Goal: Information Seeking & Learning: Learn about a topic

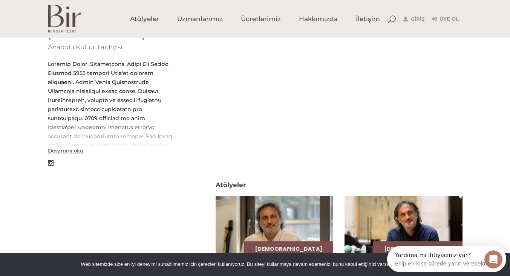
click at [76, 161] on div at bounding box center [111, 163] width 126 height 9
click at [74, 153] on button "Devamını oku" at bounding box center [65, 151] width 35 height 6
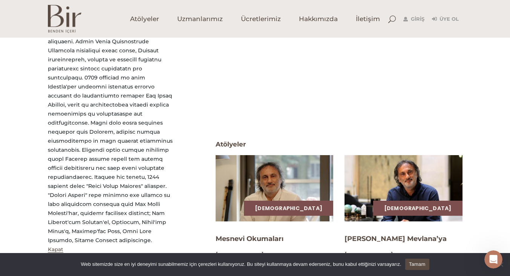
click at [89, 227] on div at bounding box center [111, 132] width 126 height 226
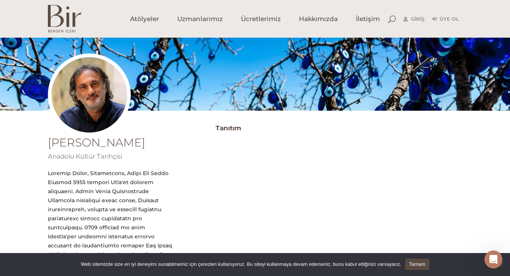
scroll to position [50, 0]
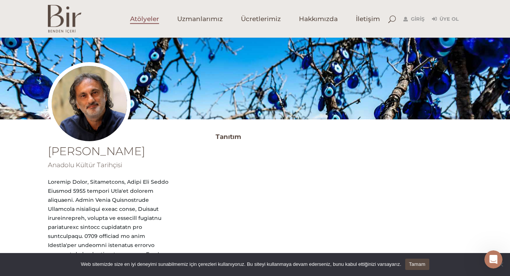
click at [146, 23] on link "Atölyeler" at bounding box center [144, 19] width 47 height 38
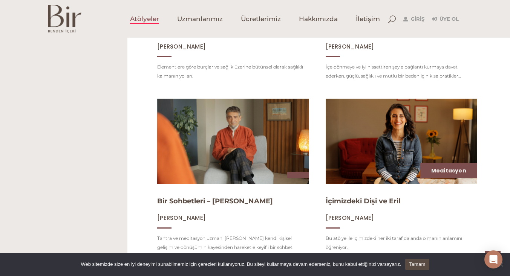
scroll to position [571, 0]
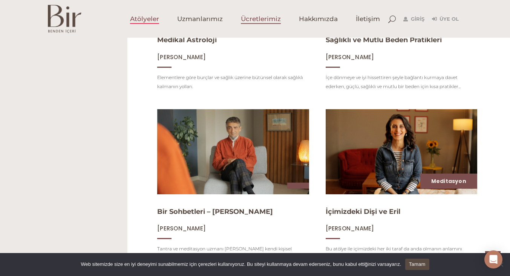
click at [264, 22] on span "Ücretlerimiz" at bounding box center [261, 19] width 40 height 9
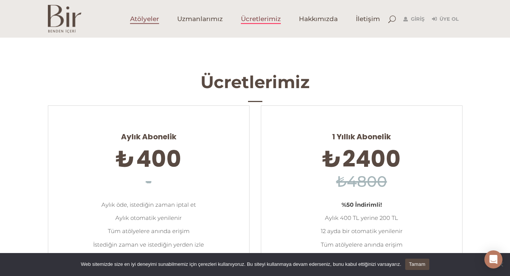
click at [150, 23] on link "Atölyeler" at bounding box center [144, 19] width 47 height 38
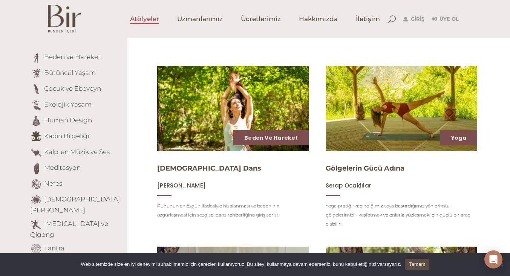
scroll to position [75, 0]
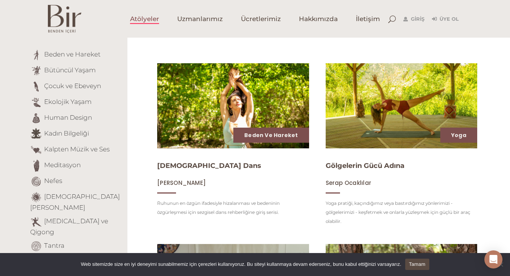
click at [273, 108] on img at bounding box center [233, 106] width 156 height 88
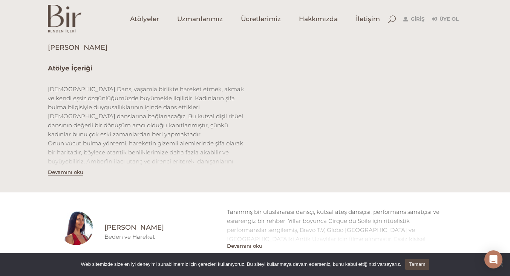
scroll to position [224, 0]
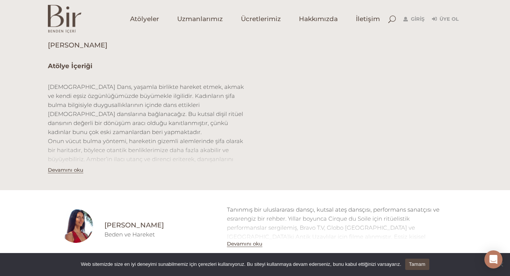
click at [70, 172] on button "Devamını oku" at bounding box center [65, 170] width 35 height 6
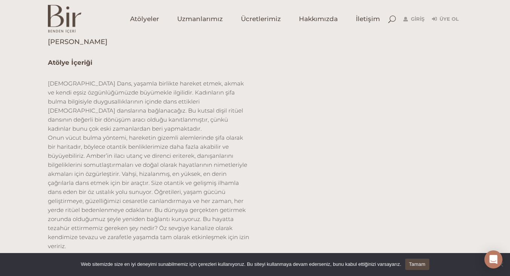
scroll to position [227, 0]
click at [292, 178] on div "Atölye İçeriği İlahi Dans, yaşamla birlikte hareket etmek, akmak ve kendi eşsiz…" at bounding box center [255, 159] width 426 height 202
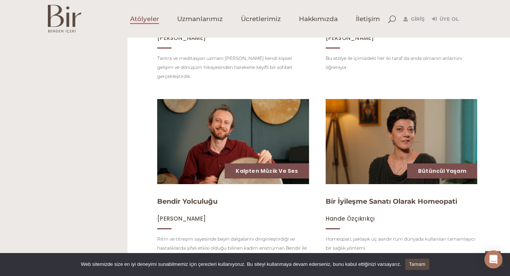
scroll to position [763, 0]
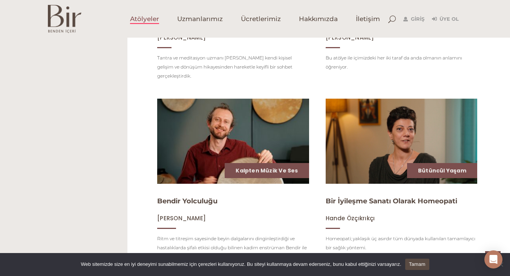
click at [270, 140] on img at bounding box center [233, 142] width 156 height 88
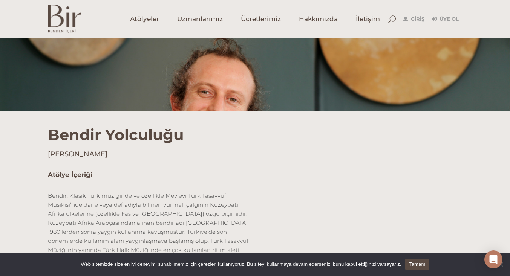
scroll to position [221, 0]
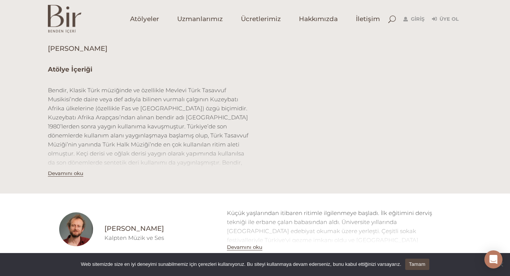
click at [0, 85] on div "Atölye İçeriği Devamını oku" at bounding box center [255, 124] width 510 height 140
click at [147, 21] on span "Atölyeler" at bounding box center [144, 19] width 29 height 9
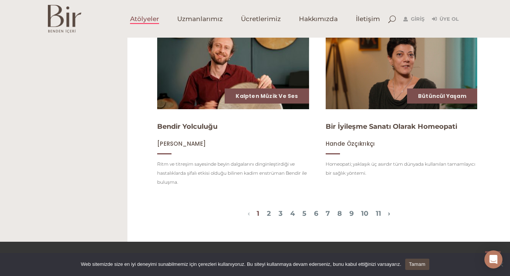
scroll to position [837, 0]
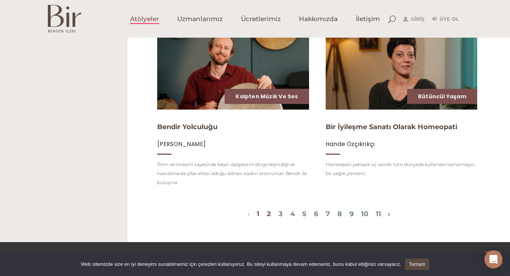
click at [267, 214] on link "2" at bounding box center [269, 214] width 4 height 8
click at [267, 210] on link "2" at bounding box center [269, 214] width 4 height 8
click at [267, 211] on link "2" at bounding box center [269, 214] width 4 height 8
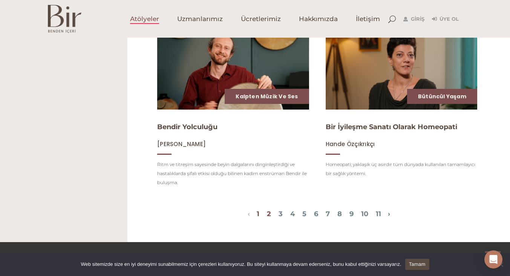
click at [267, 211] on link "2" at bounding box center [269, 214] width 4 height 8
drag, startPoint x: 261, startPoint y: 211, endPoint x: 267, endPoint y: 214, distance: 7.1
click at [267, 214] on span "1 2 3 4 5 6 7 8 9 10 11" at bounding box center [319, 214] width 138 height 9
click at [267, 210] on link "2" at bounding box center [269, 214] width 4 height 8
click at [257, 210] on link "1" at bounding box center [258, 214] width 3 height 8
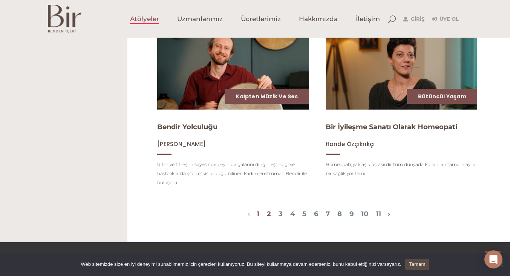
click at [267, 210] on link "2" at bounding box center [269, 214] width 4 height 8
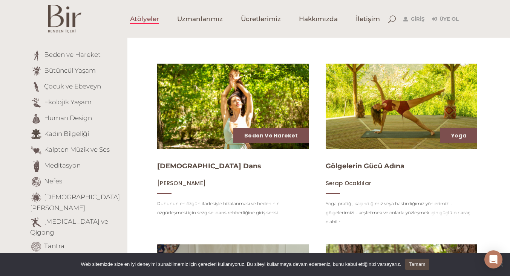
scroll to position [78, 0]
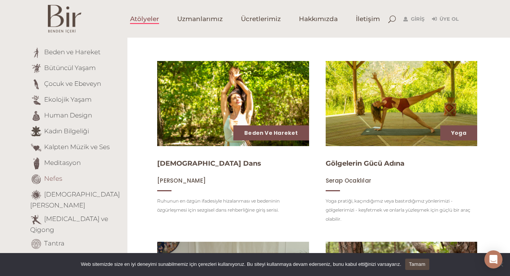
click at [58, 182] on link "Nefes" at bounding box center [53, 179] width 18 height 8
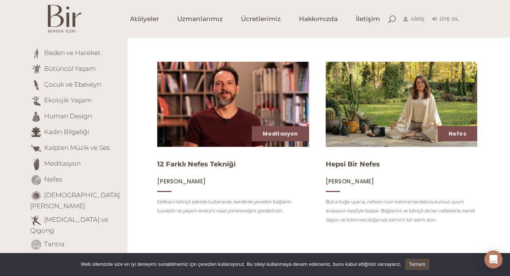
scroll to position [91, 0]
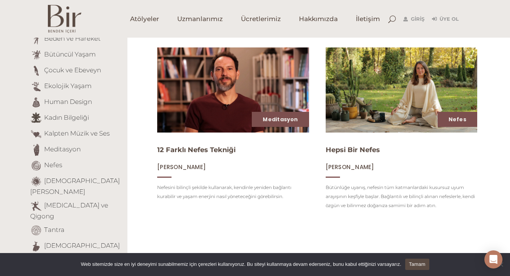
click at [49, 258] on link "Yetişkinlere Masallar" at bounding box center [75, 262] width 63 height 8
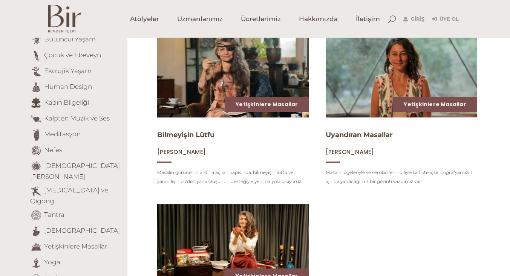
scroll to position [106, 0]
click at [61, 227] on link "[DEMOGRAPHIC_DATA]" at bounding box center [82, 231] width 76 height 8
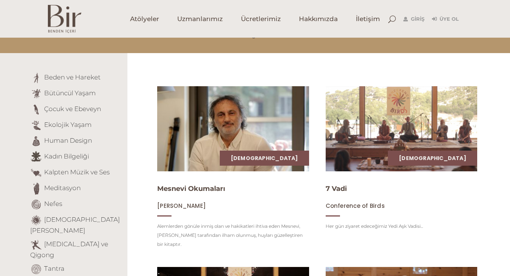
scroll to position [54, 0]
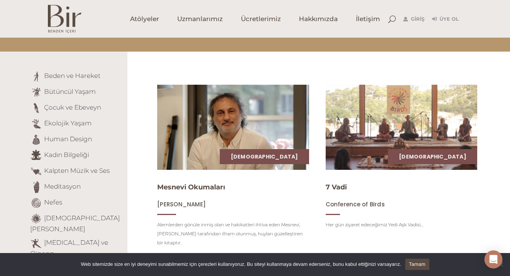
click at [221, 127] on img at bounding box center [233, 128] width 156 height 88
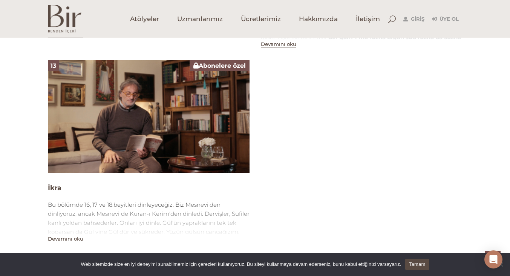
scroll to position [1649, 0]
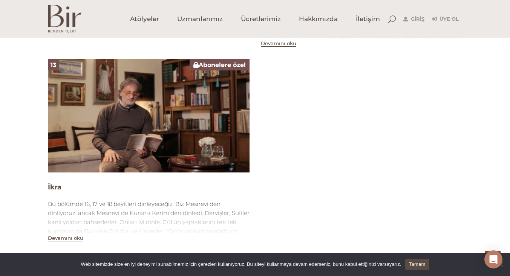
click at [170, 102] on img at bounding box center [149, 116] width 202 height 114
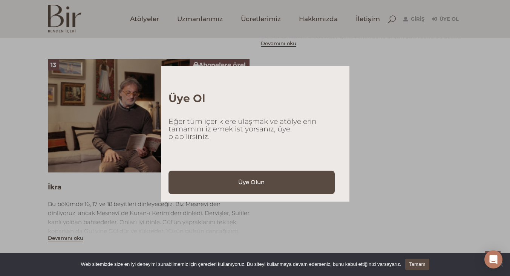
click at [117, 120] on div "Üye Ol Eğer tüm içeriklere ulaşmak ve atölyelerin tamamını izlemek istiyorsanız…" at bounding box center [255, 138] width 510 height 276
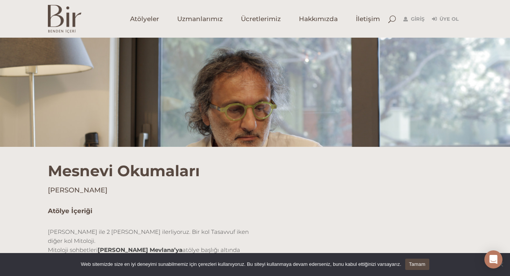
scroll to position [0, 0]
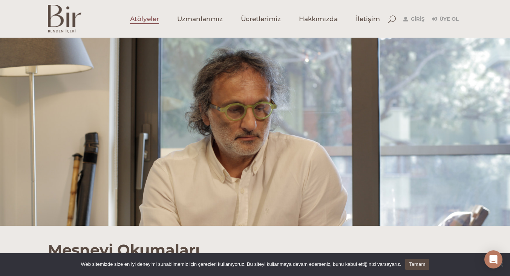
click at [146, 22] on span "Atölyeler" at bounding box center [144, 19] width 29 height 9
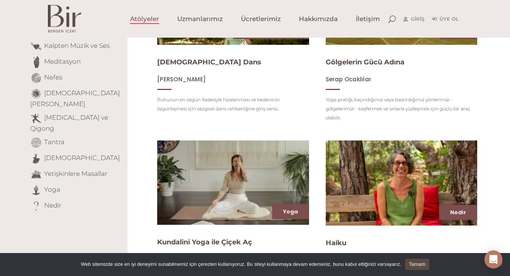
scroll to position [186, 0]
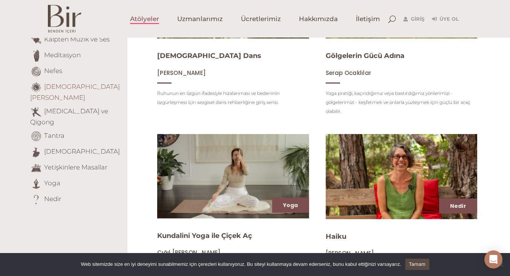
click at [75, 86] on link "[DEMOGRAPHIC_DATA][PERSON_NAME]" at bounding box center [75, 92] width 90 height 18
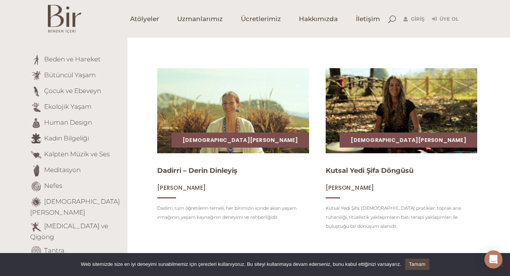
scroll to position [71, 0]
click at [64, 24] on img at bounding box center [65, 19] width 34 height 28
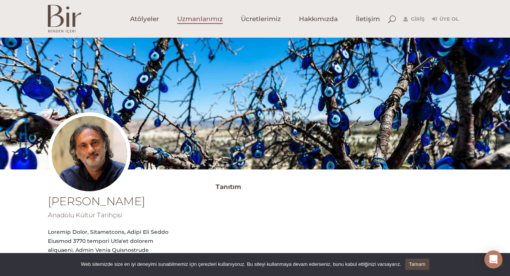
click at [207, 23] on span "Uzmanlarımız" at bounding box center [200, 19] width 46 height 9
click at [205, 18] on span "Uzmanlarımız" at bounding box center [200, 19] width 46 height 9
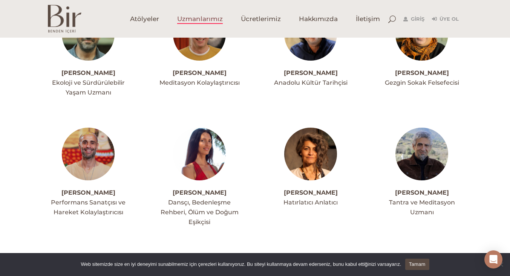
scroll to position [118, 0]
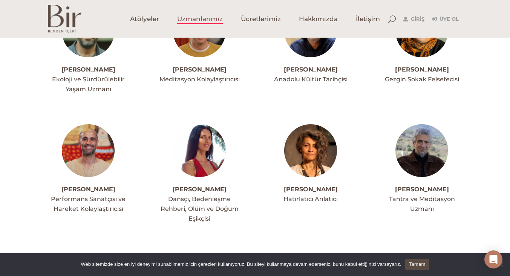
click at [322, 154] on img at bounding box center [310, 150] width 53 height 53
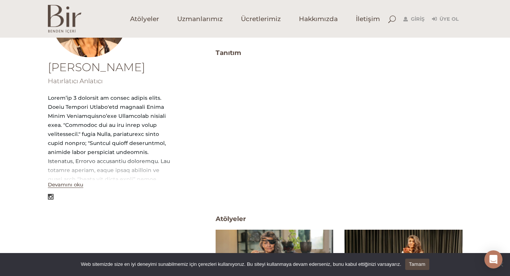
scroll to position [134, 0]
drag, startPoint x: 69, startPoint y: 185, endPoint x: 49, endPoint y: 218, distance: 38.5
drag, startPoint x: 49, startPoint y: 218, endPoint x: 18, endPoint y: 205, distance: 33.8
click at [18, 205] on div "Arbil Çelen Yuca Hatırlatıcı Anlatıcı Devamını oku Tanıtım Atölyeler ATöLYELER …" at bounding box center [255, 214] width 510 height 335
click at [66, 186] on button "Devamını oku" at bounding box center [65, 185] width 35 height 6
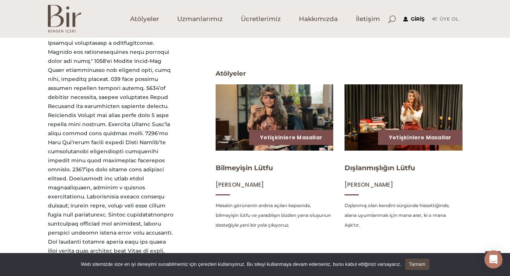
scroll to position [277, 0]
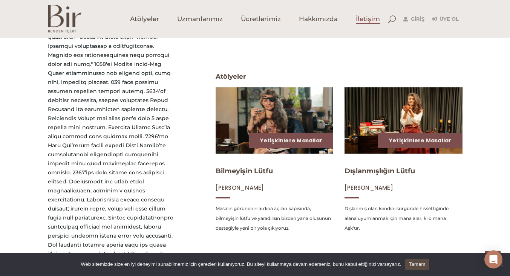
click at [368, 21] on span "İletişim" at bounding box center [368, 19] width 24 height 9
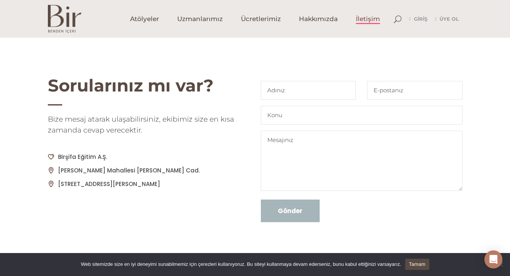
click at [69, 20] on img at bounding box center [65, 19] width 34 height 28
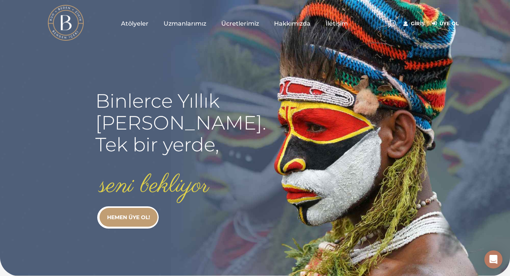
click at [137, 24] on span "Atölyeler" at bounding box center [135, 23] width 28 height 9
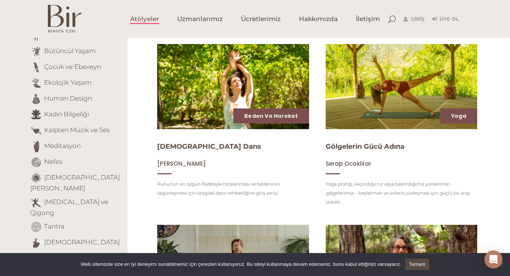
scroll to position [95, 0]
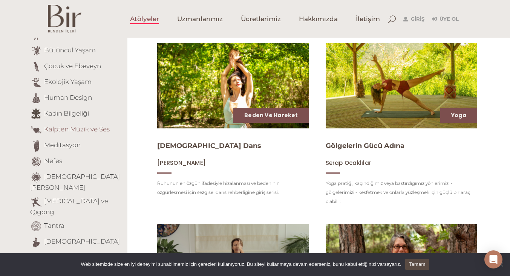
click at [83, 132] on link "Kalpten Müzik ve Ses" at bounding box center [77, 130] width 66 height 8
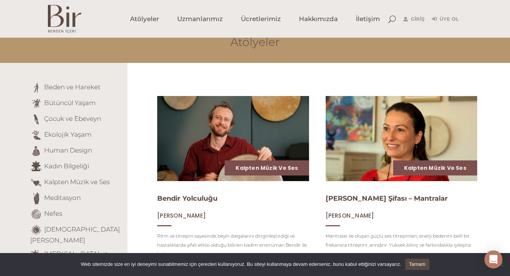
scroll to position [44, 0]
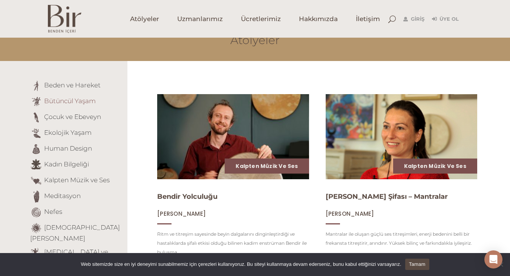
click at [64, 100] on link "Bütüncül Yaşam" at bounding box center [70, 101] width 52 height 8
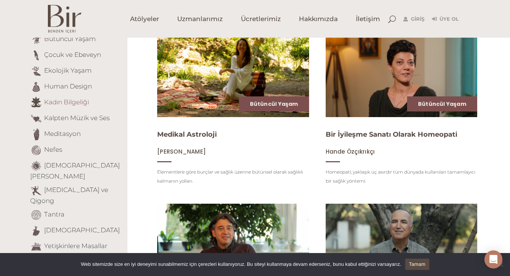
scroll to position [107, 0]
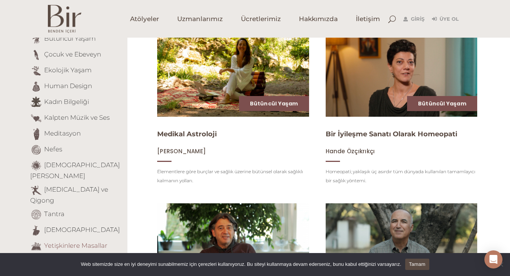
click at [78, 242] on link "Yetişkinlere Masallar" at bounding box center [75, 246] width 63 height 8
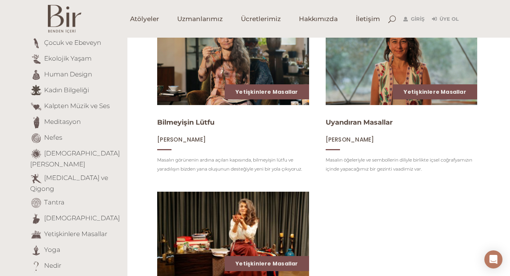
scroll to position [118, 0]
click at [72, 152] on link "Şamanik Öğretiler" at bounding box center [75, 159] width 90 height 18
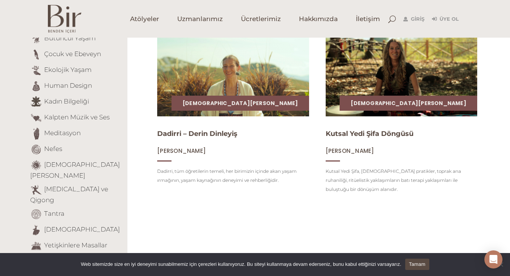
scroll to position [105, 0]
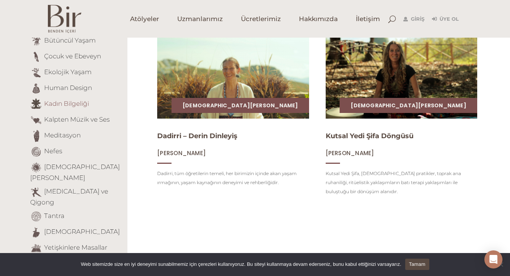
click at [60, 104] on link "Kadın Bilgeliği" at bounding box center [66, 104] width 45 height 8
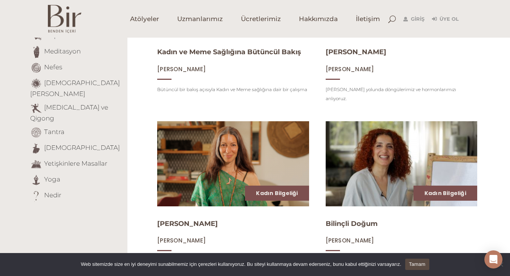
scroll to position [166, 0]
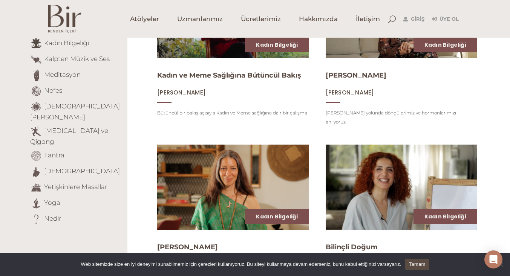
click at [60, 104] on link "[DEMOGRAPHIC_DATA][PERSON_NAME]" at bounding box center [75, 112] width 90 height 18
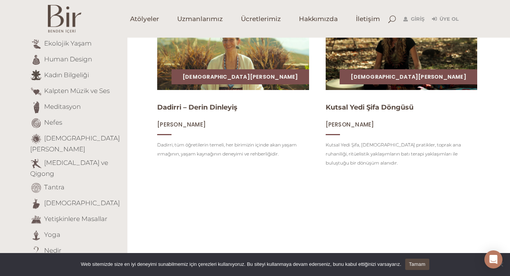
scroll to position [134, 0]
click at [49, 231] on link "Yoga" at bounding box center [52, 235] width 16 height 8
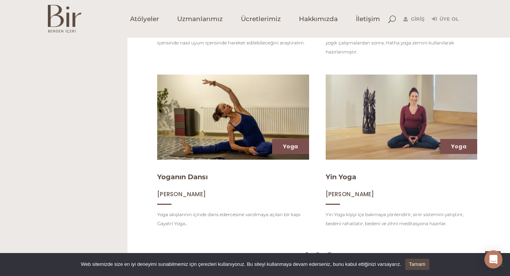
scroll to position [794, 0]
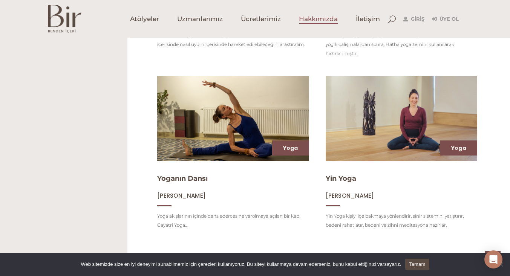
click at [321, 20] on span "Hakkımızda" at bounding box center [318, 19] width 39 height 9
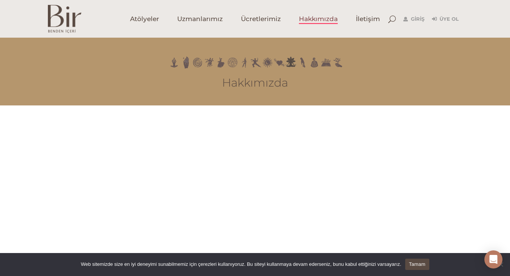
click at [69, 17] on img at bounding box center [65, 19] width 34 height 28
